Goal: Task Accomplishment & Management: Manage account settings

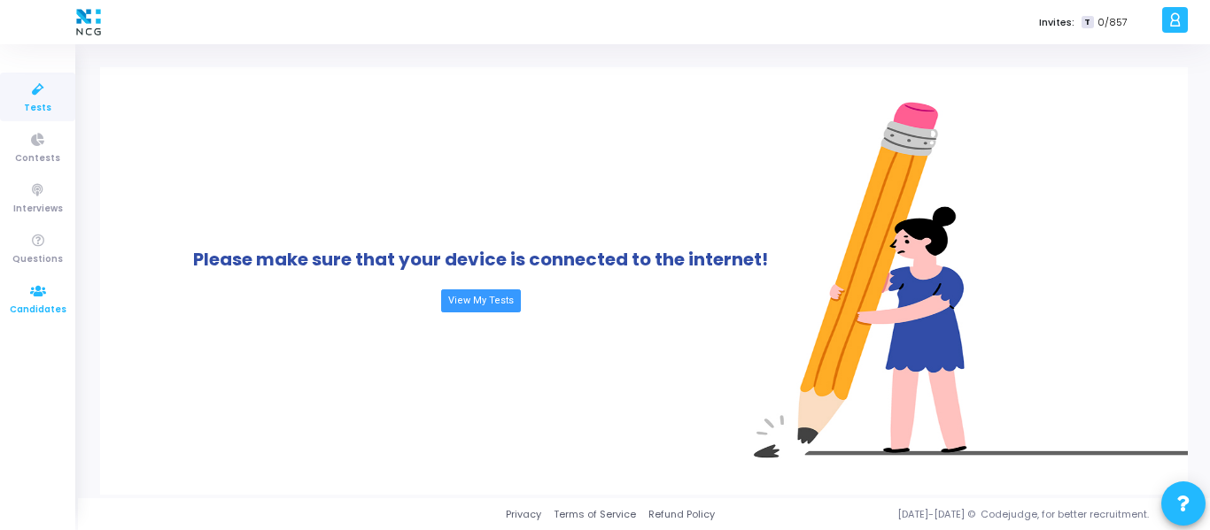
click at [41, 304] on span "Candidates" at bounding box center [38, 310] width 57 height 15
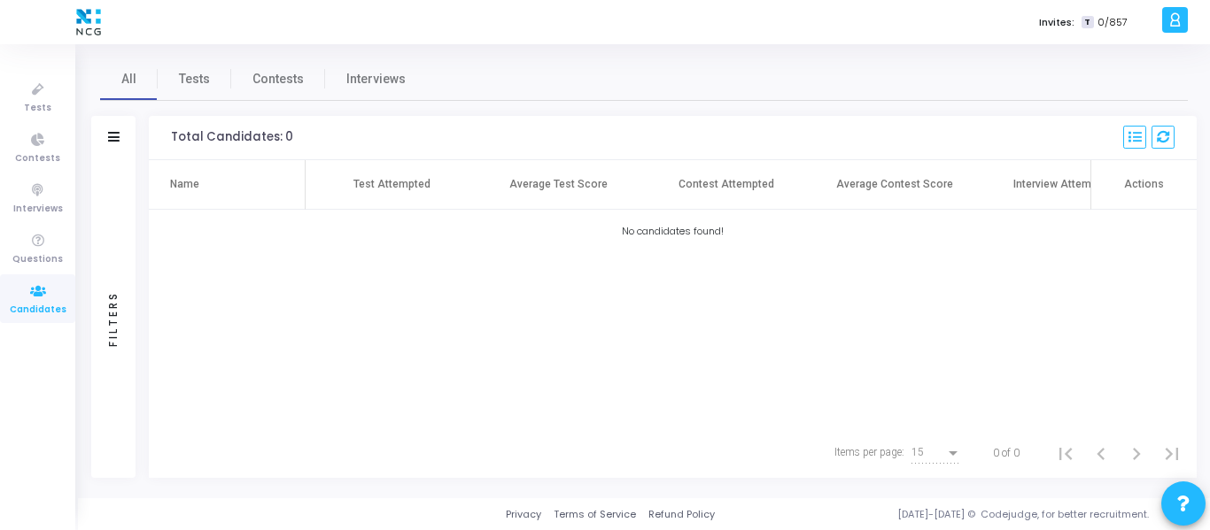
click at [778, 346] on div "Name Test Attempted Average Test Score Contest Attempted Average Contest Score …" at bounding box center [673, 294] width 1048 height 268
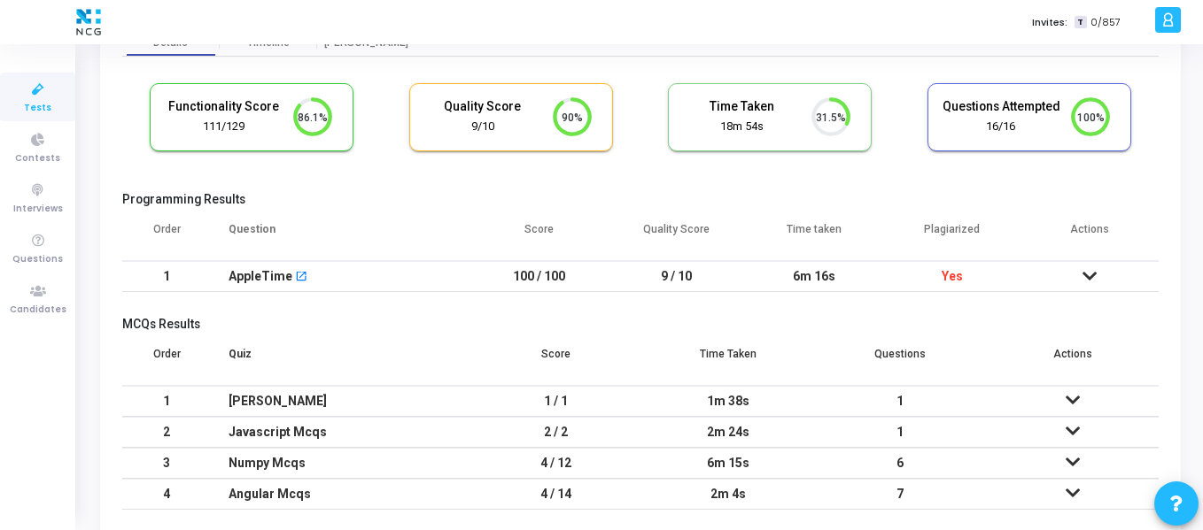
scroll to position [95, 0]
click at [1093, 277] on icon at bounding box center [1089, 275] width 14 height 12
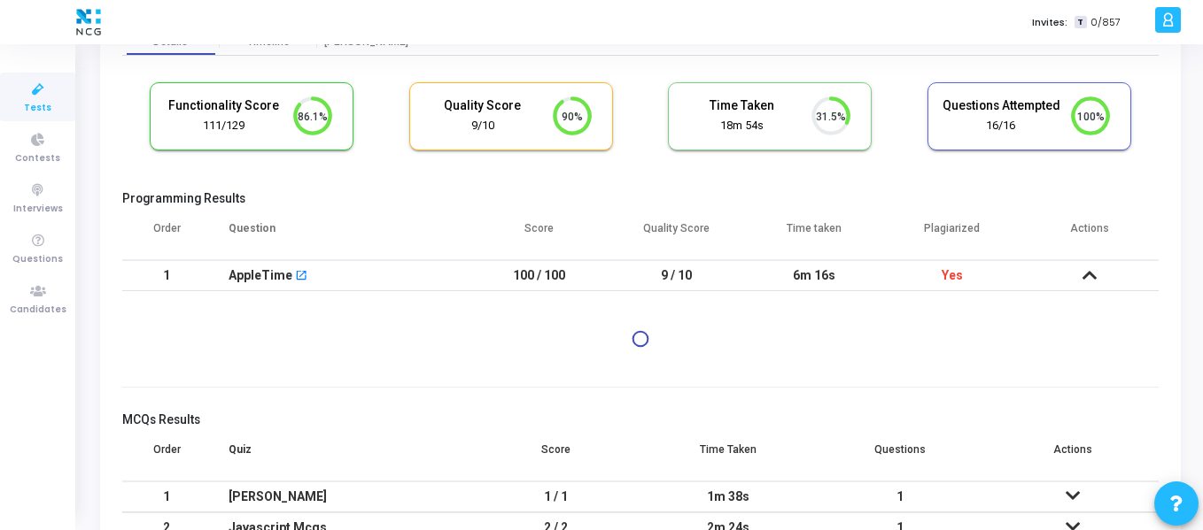
click at [1074, 499] on icon at bounding box center [1072, 496] width 14 height 12
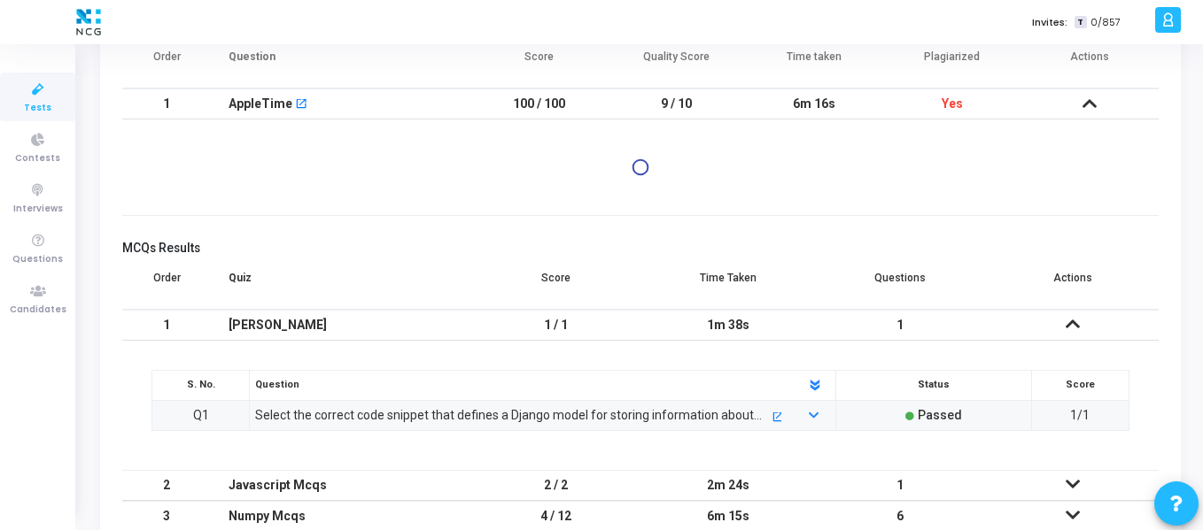
scroll to position [102, 0]
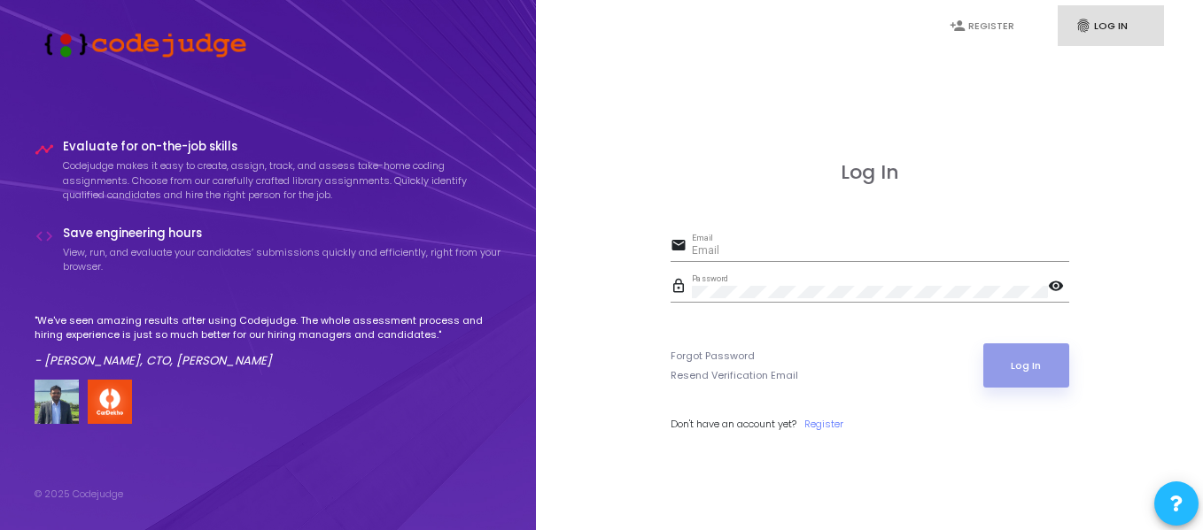
type input "smriti.m@netconnectglobal.com"
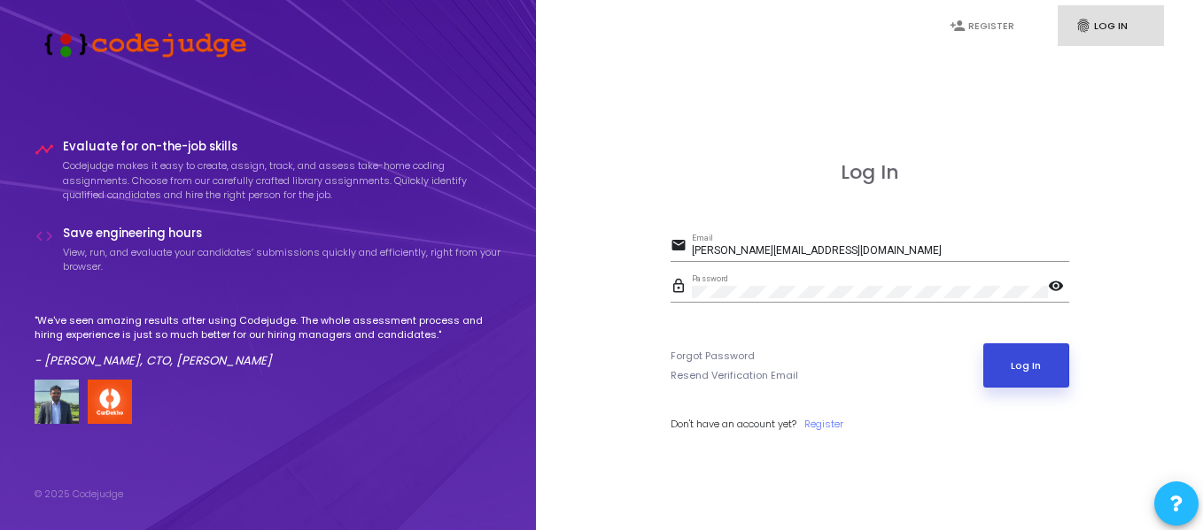
click at [1014, 365] on button "Log In" at bounding box center [1026, 366] width 86 height 44
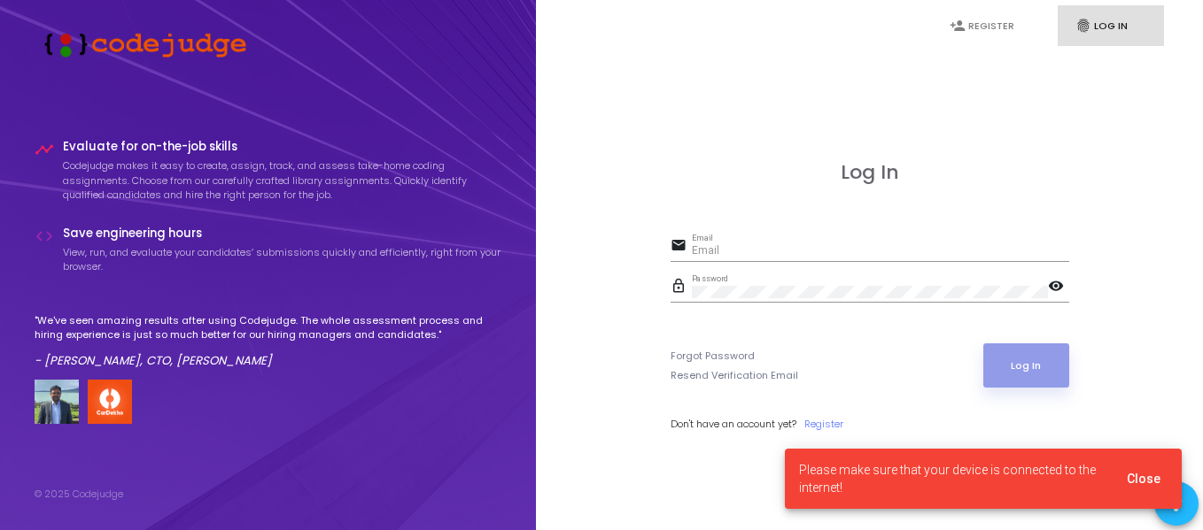
type input "[PERSON_NAME][EMAIL_ADDRESS][DOMAIN_NAME]"
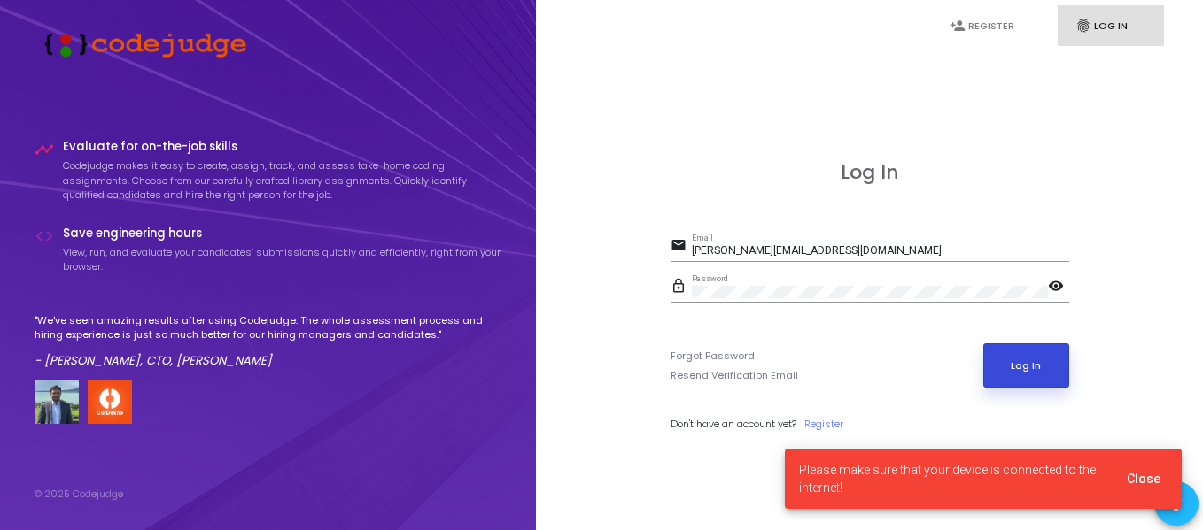
click at [1019, 368] on button "Log In" at bounding box center [1026, 366] width 86 height 44
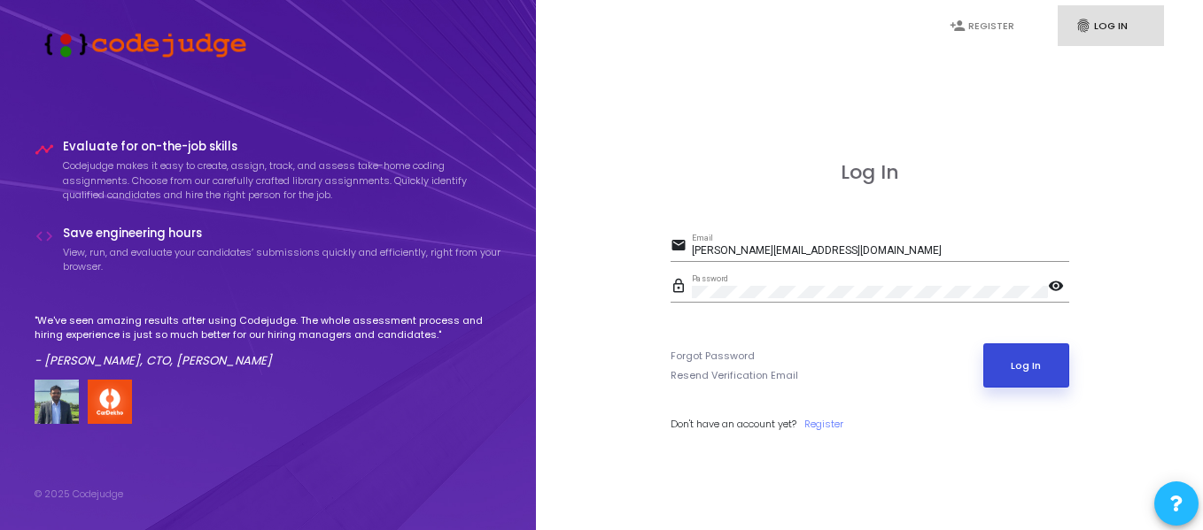
click at [1034, 375] on button "Log In" at bounding box center [1026, 366] width 86 height 44
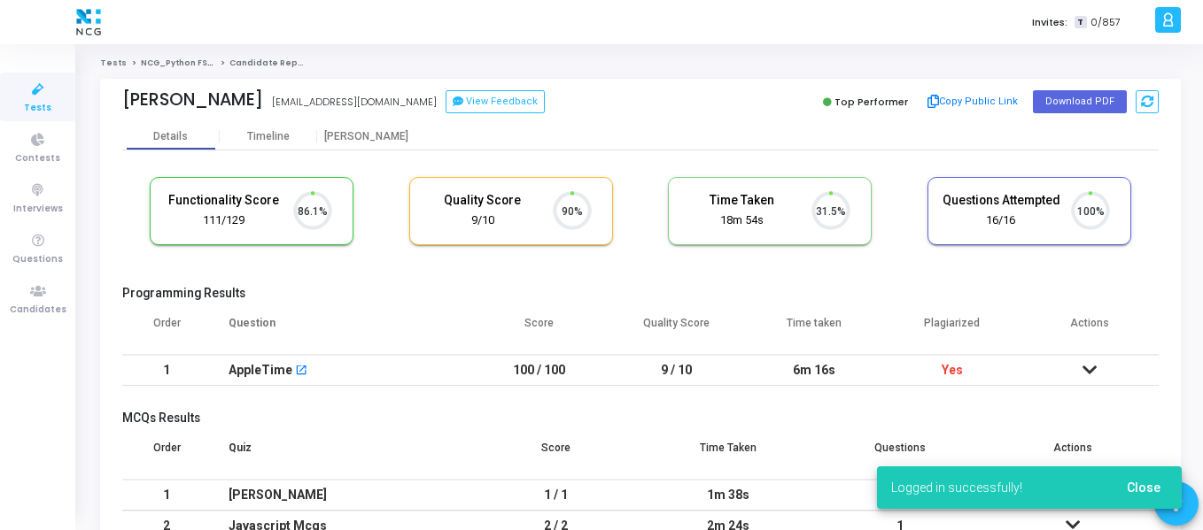
scroll to position [37, 45]
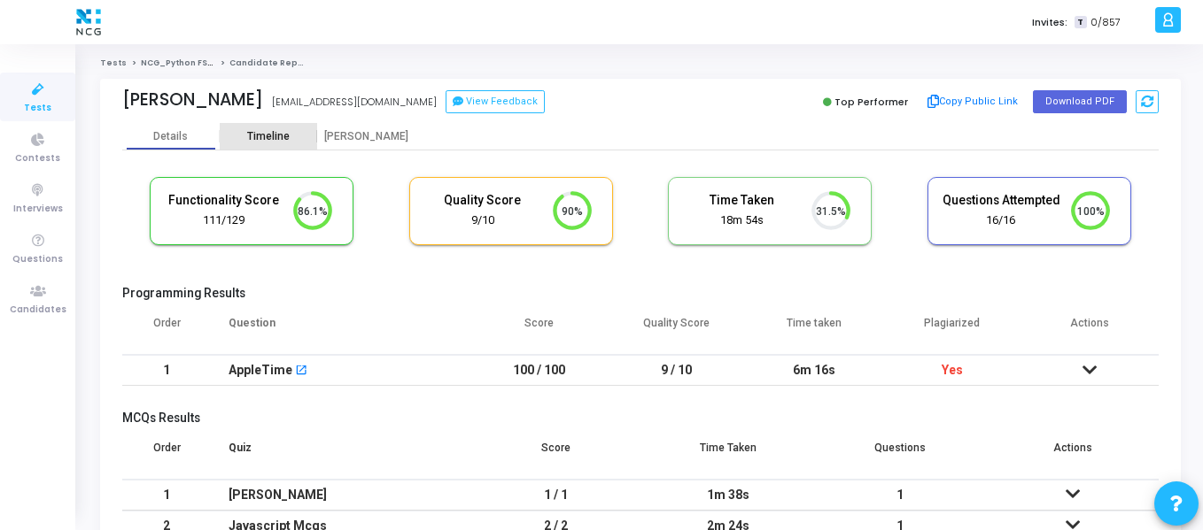
click at [260, 134] on div "Timeline" at bounding box center [268, 136] width 43 height 13
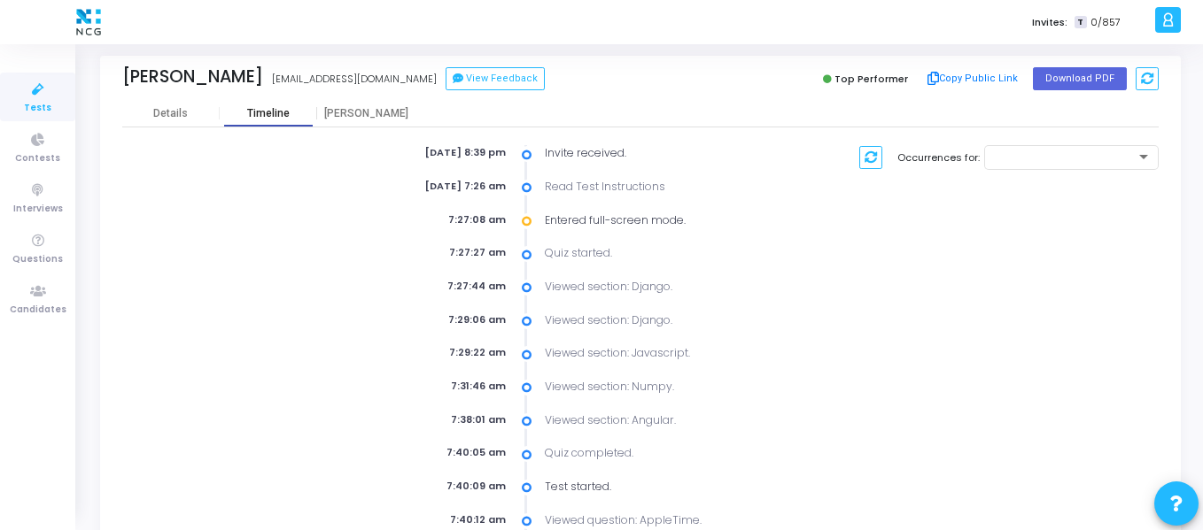
scroll to position [16, 0]
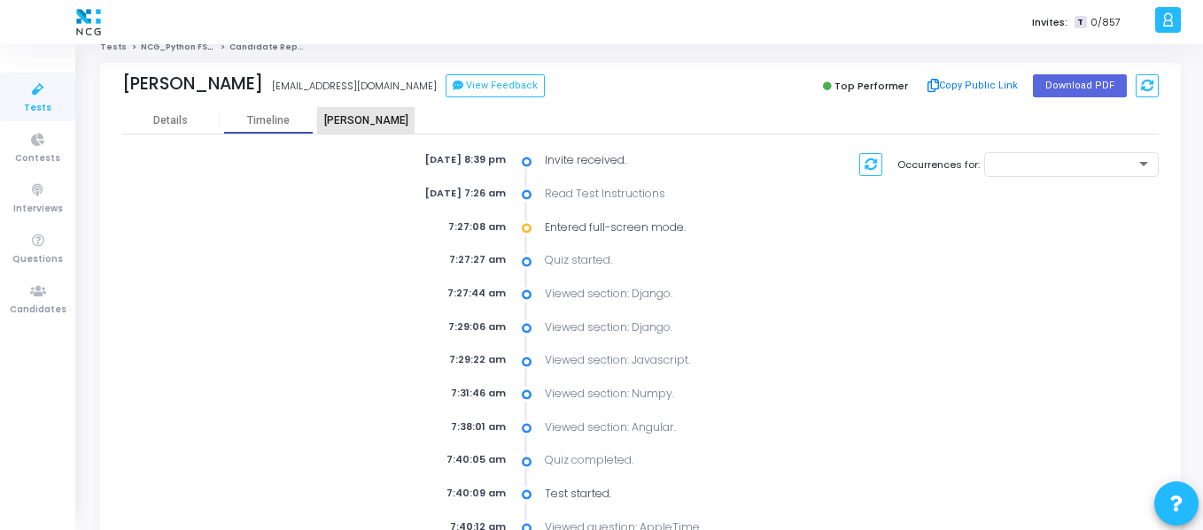
click at [362, 127] on div "[PERSON_NAME]" at bounding box center [365, 120] width 97 height 13
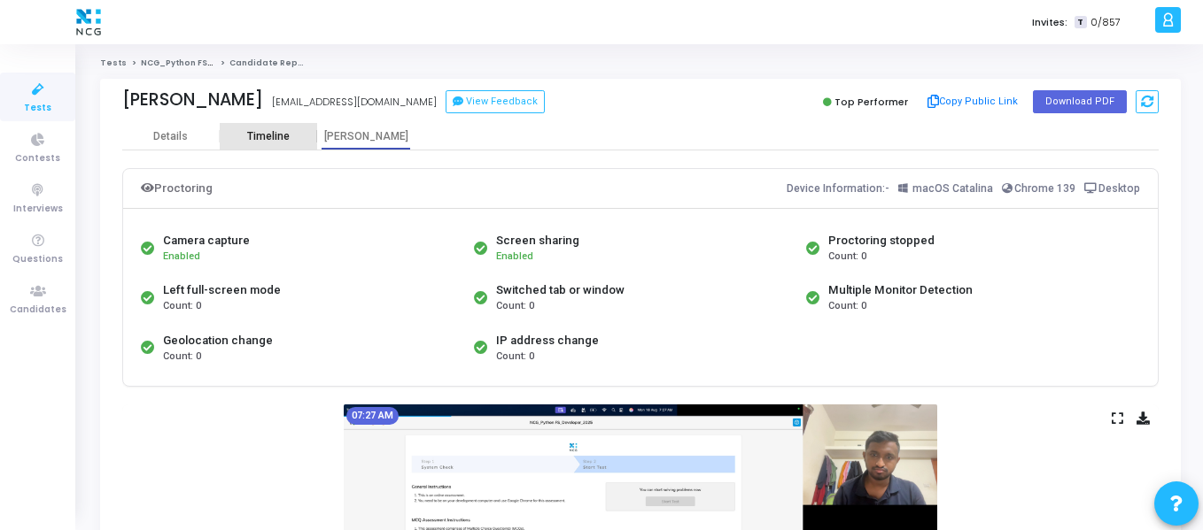
click at [287, 137] on div "Timeline" at bounding box center [268, 136] width 43 height 13
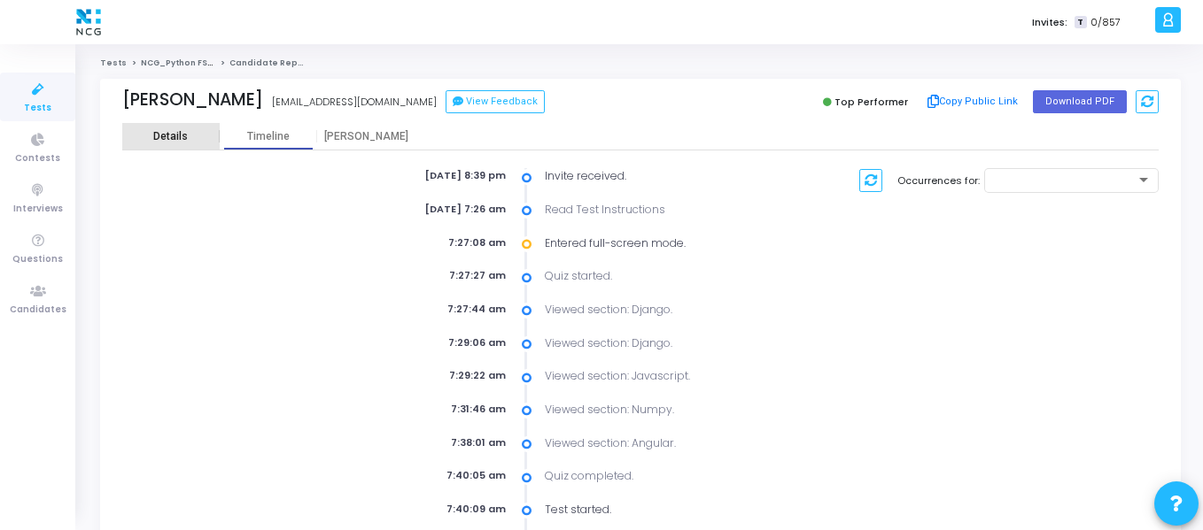
click at [184, 143] on div "Details" at bounding box center [170, 136] width 97 height 27
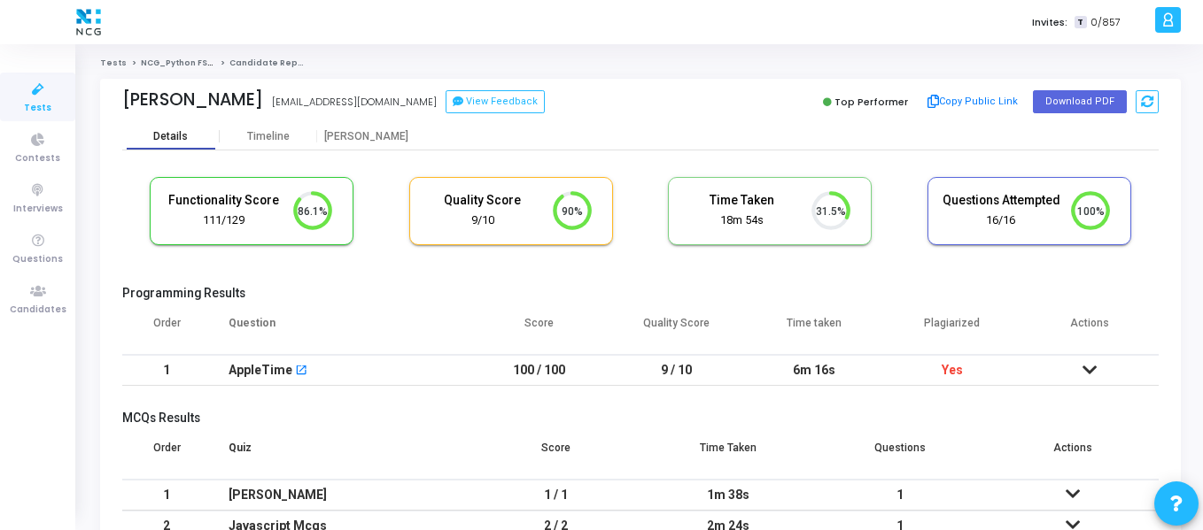
scroll to position [37, 45]
click at [1094, 108] on button "Download PDF" at bounding box center [1080, 101] width 94 height 23
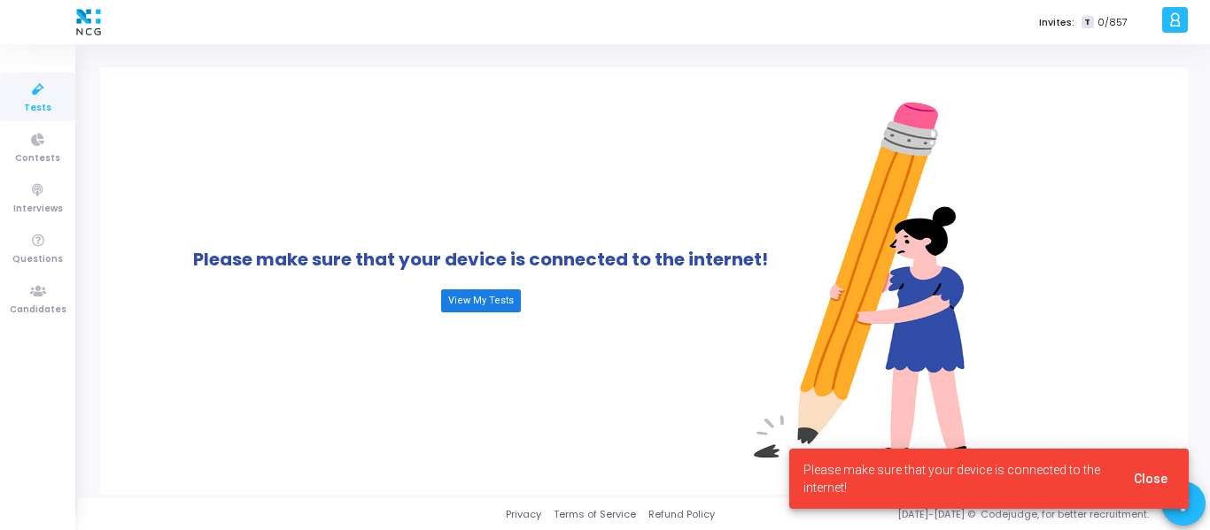
click at [489, 308] on link "View My Tests" at bounding box center [481, 301] width 80 height 23
